Goal: Task Accomplishment & Management: Use online tool/utility

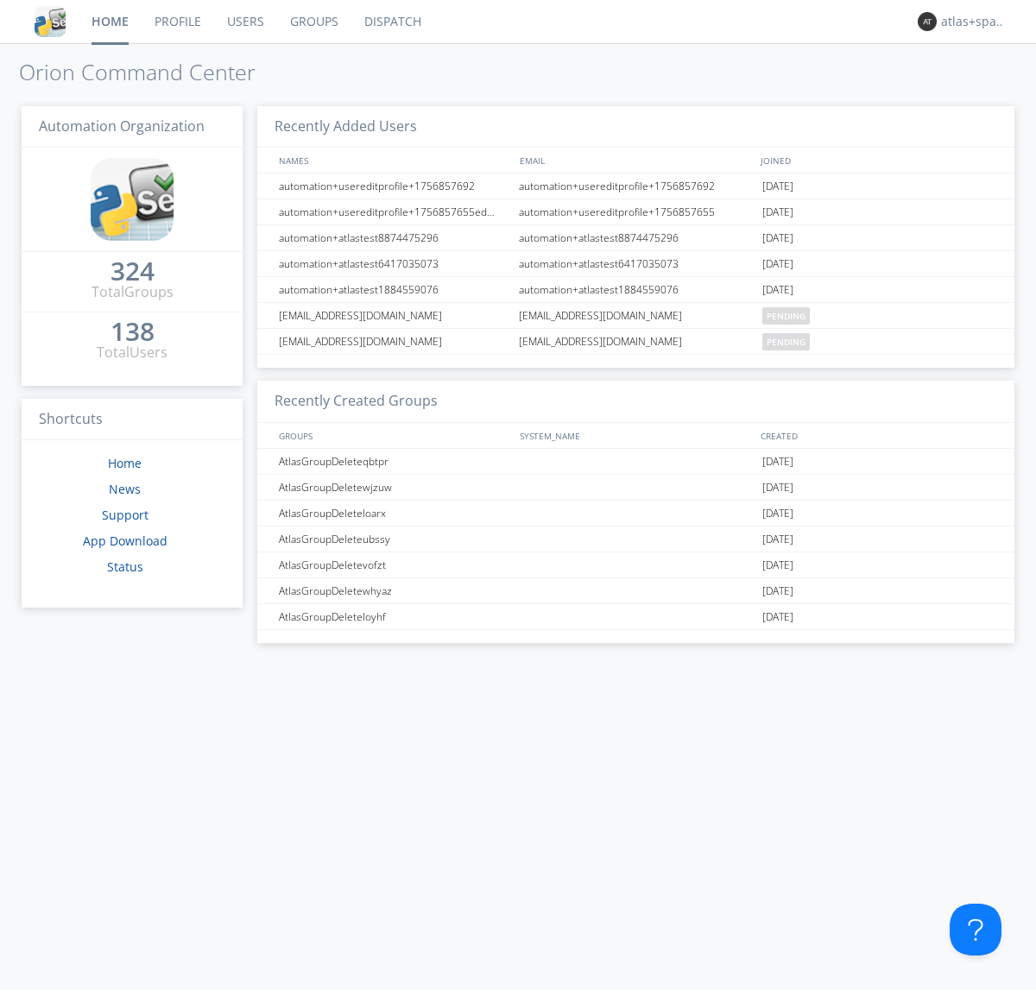
click at [391, 22] on link "Dispatch" at bounding box center [392, 21] width 83 height 43
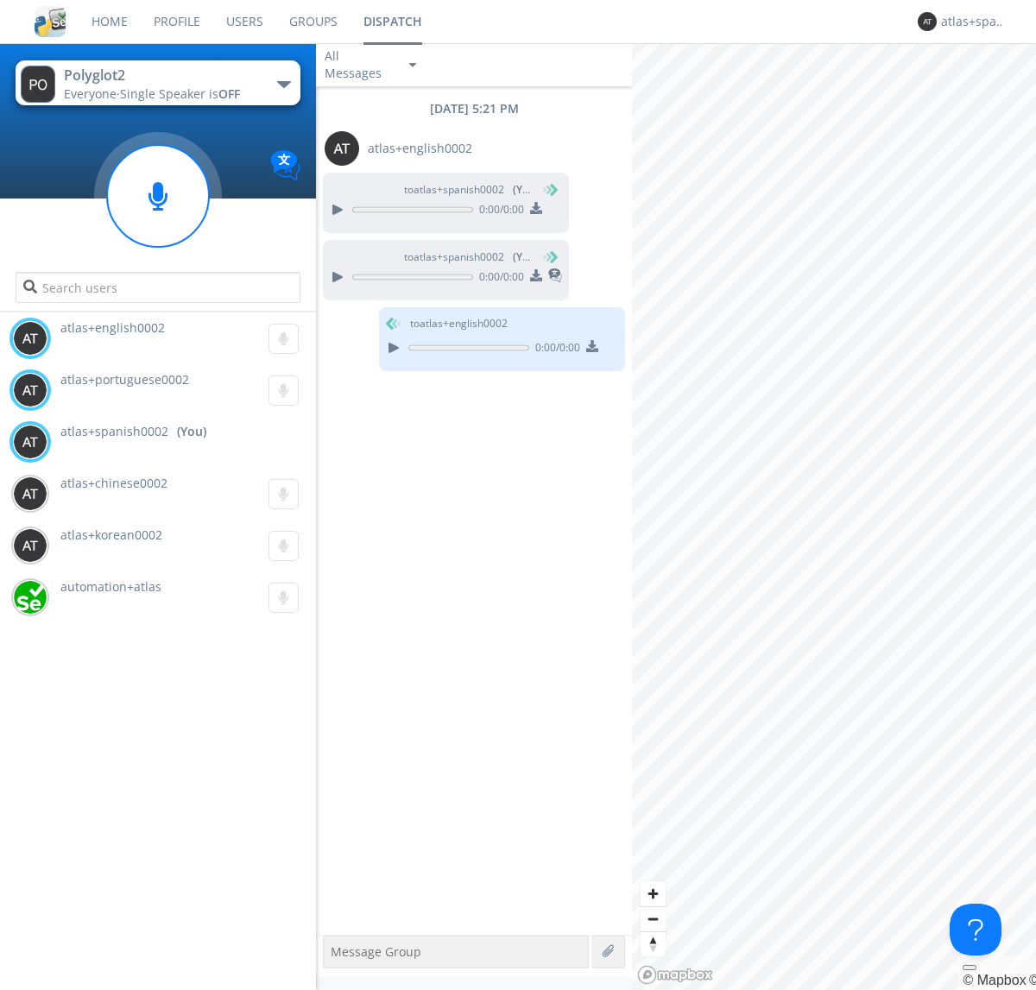
click at [283, 84] on div "button" at bounding box center [284, 84] width 14 height 7
click at [0, 0] on span "Polyglot3" at bounding box center [0, 0] width 0 height 0
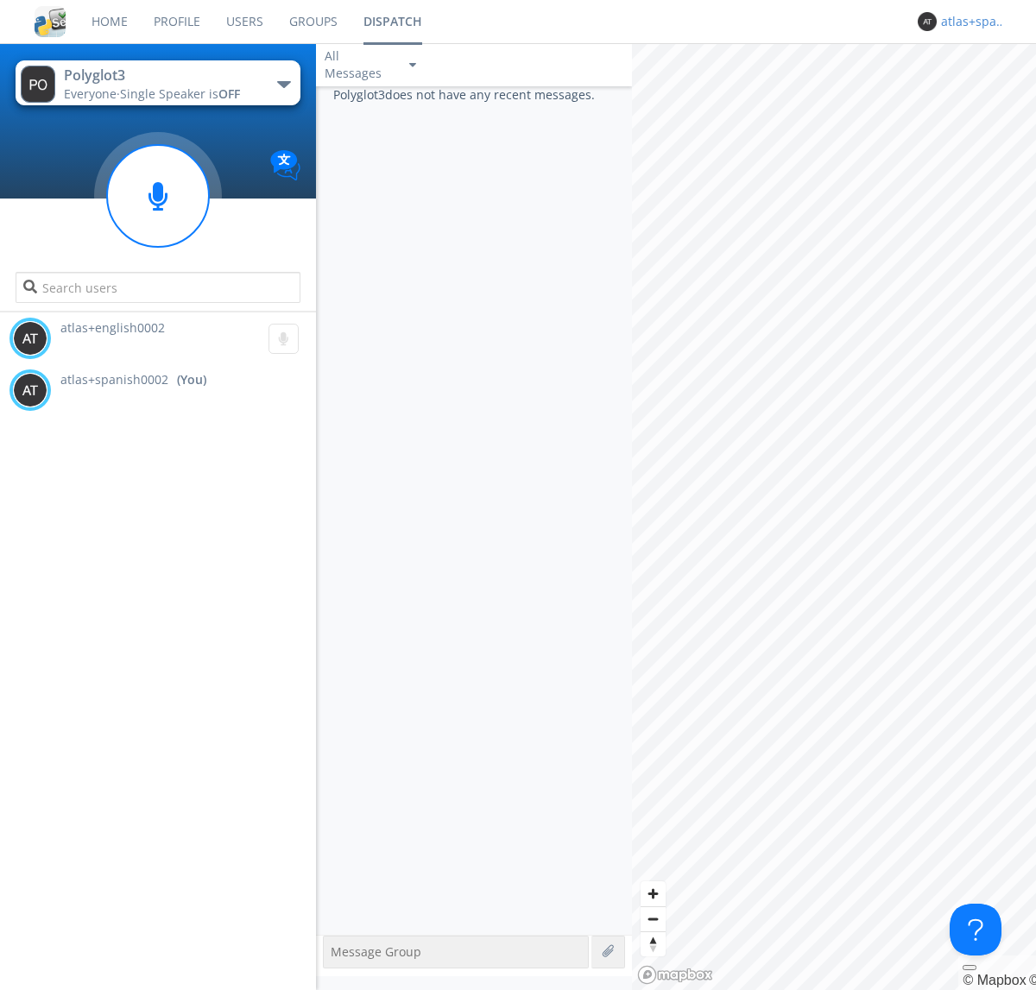
click at [968, 22] on div "atlas+spanish0002" at bounding box center [973, 21] width 65 height 17
